Goal: Check status: Check status

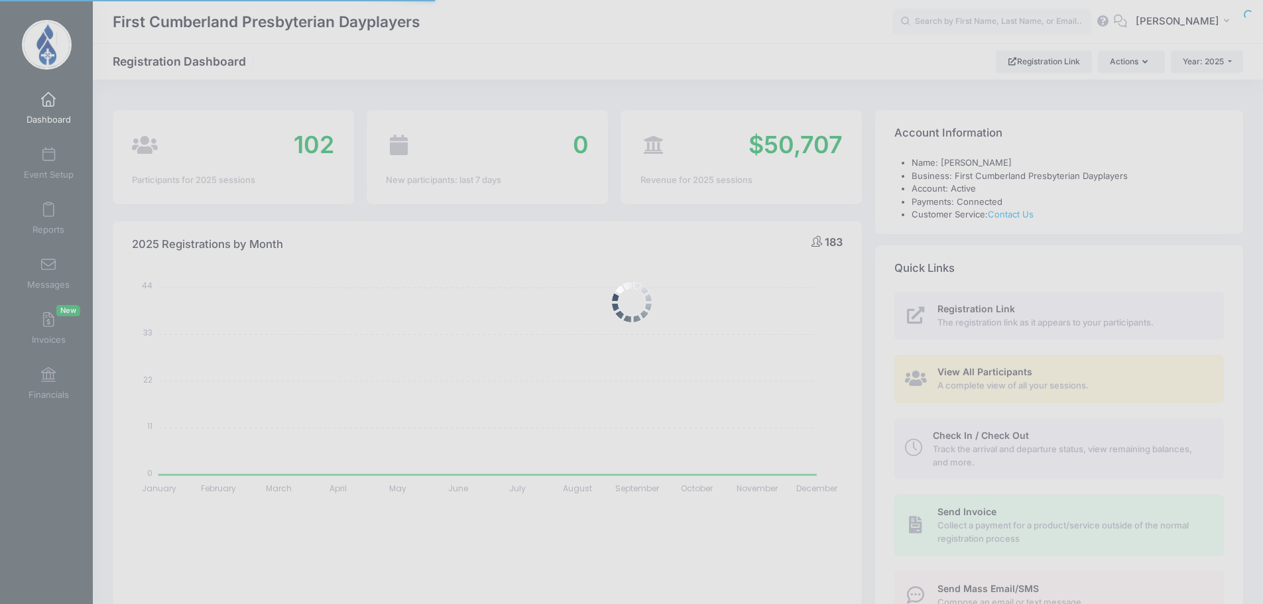
select select
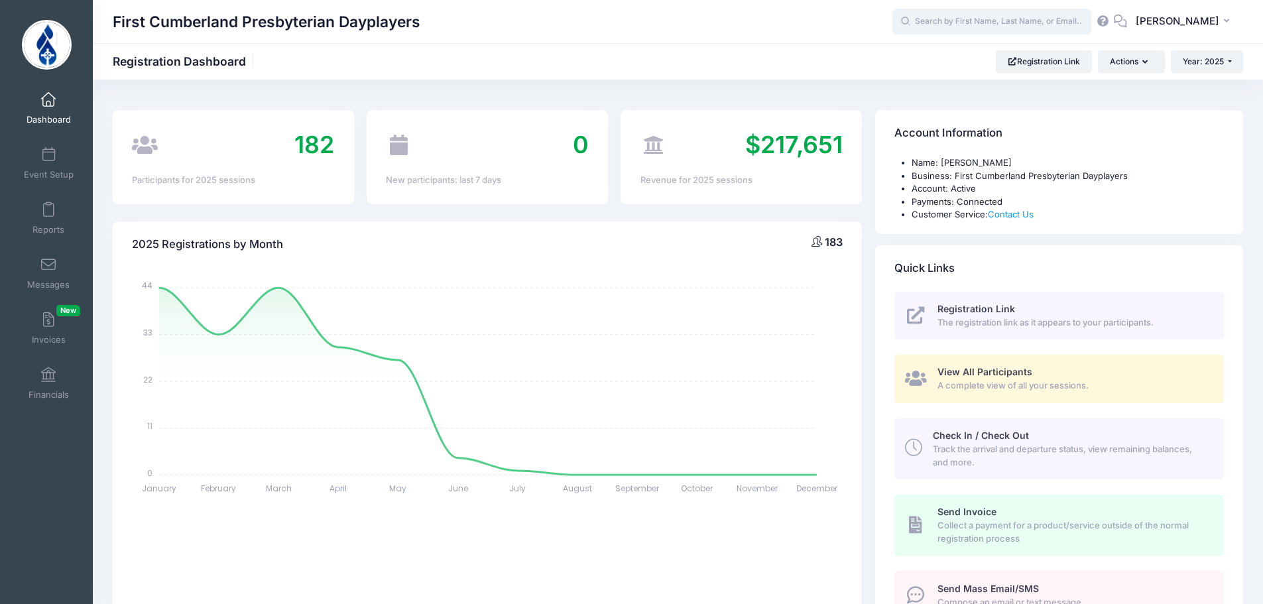
click at [982, 19] on input "text" at bounding box center [992, 22] width 199 height 27
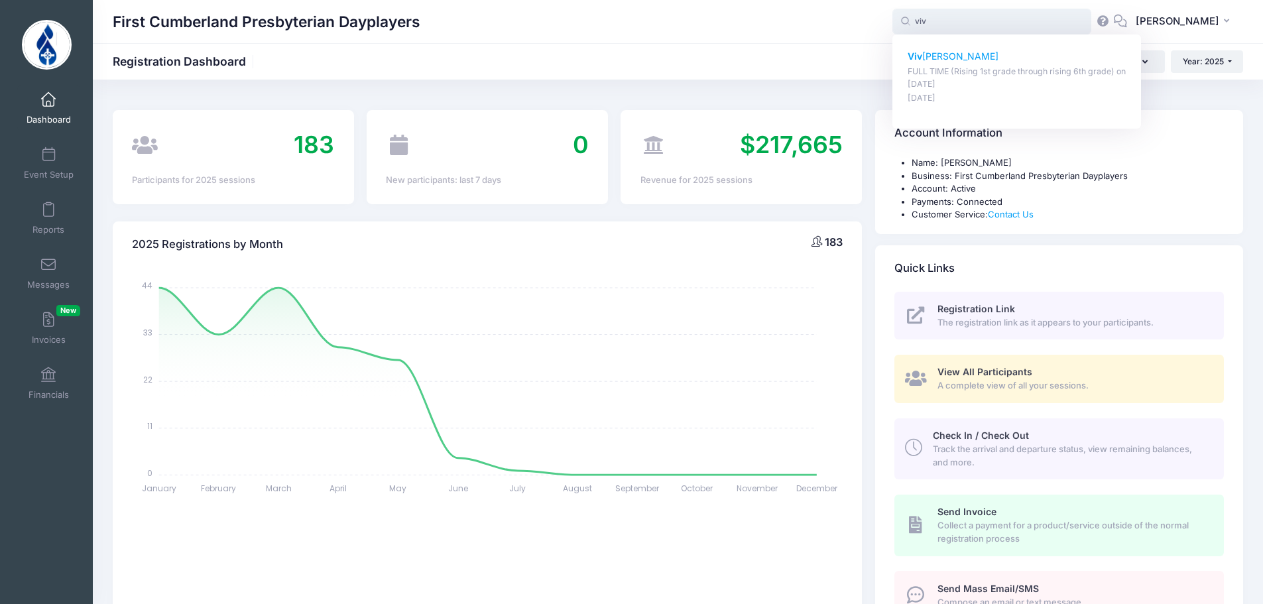
click at [960, 62] on p "Viv ian Boyd" at bounding box center [1017, 57] width 219 height 14
type input "Vivian Boyd (FULL TIME (Rising 1st grade through rising 6th grade), Jan-11, 202…"
